Goal: Navigation & Orientation: Go to known website

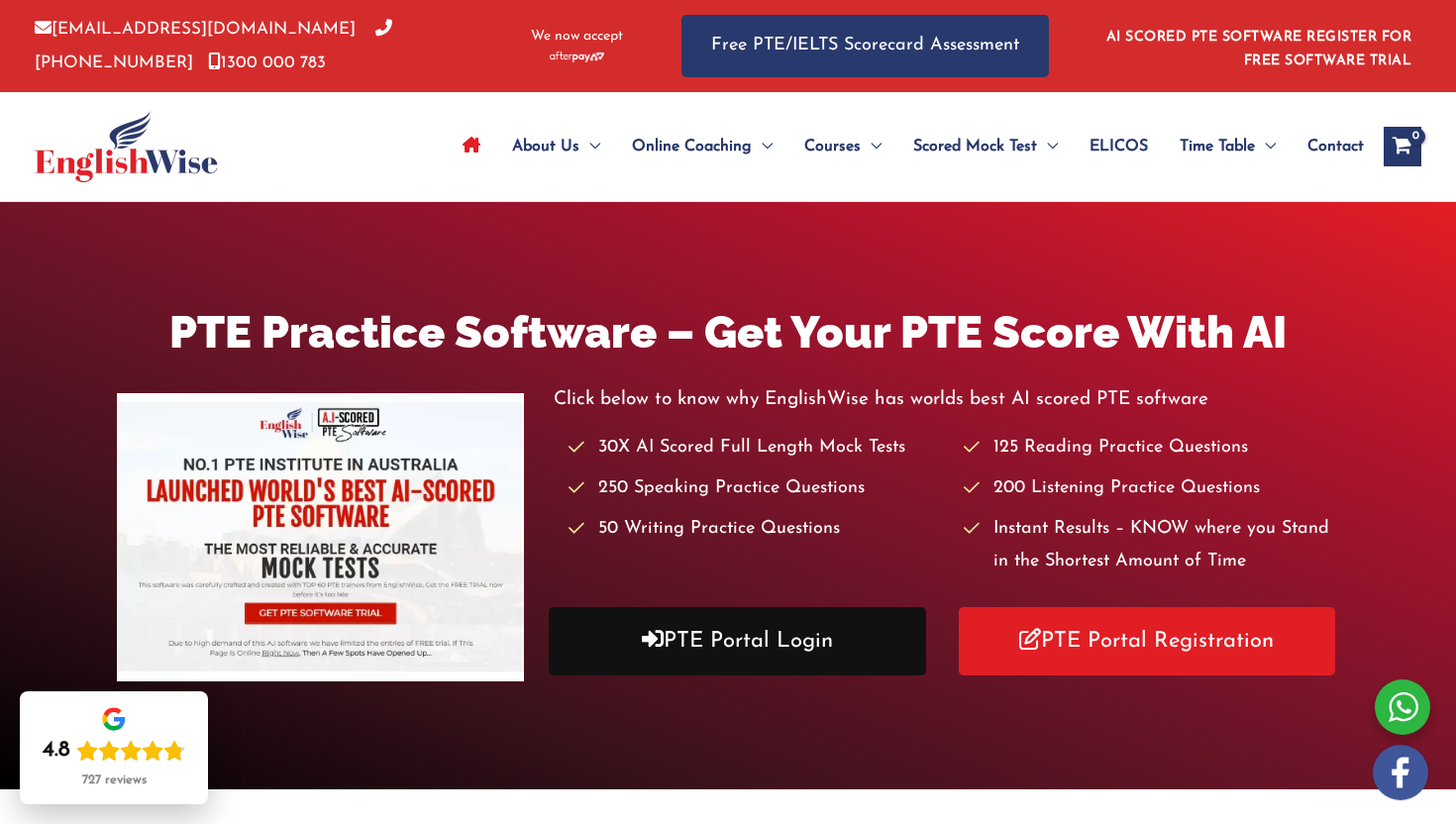
click at [792, 635] on link "PTE Portal Login" at bounding box center [737, 640] width 377 height 69
